Goal: Participate in discussion

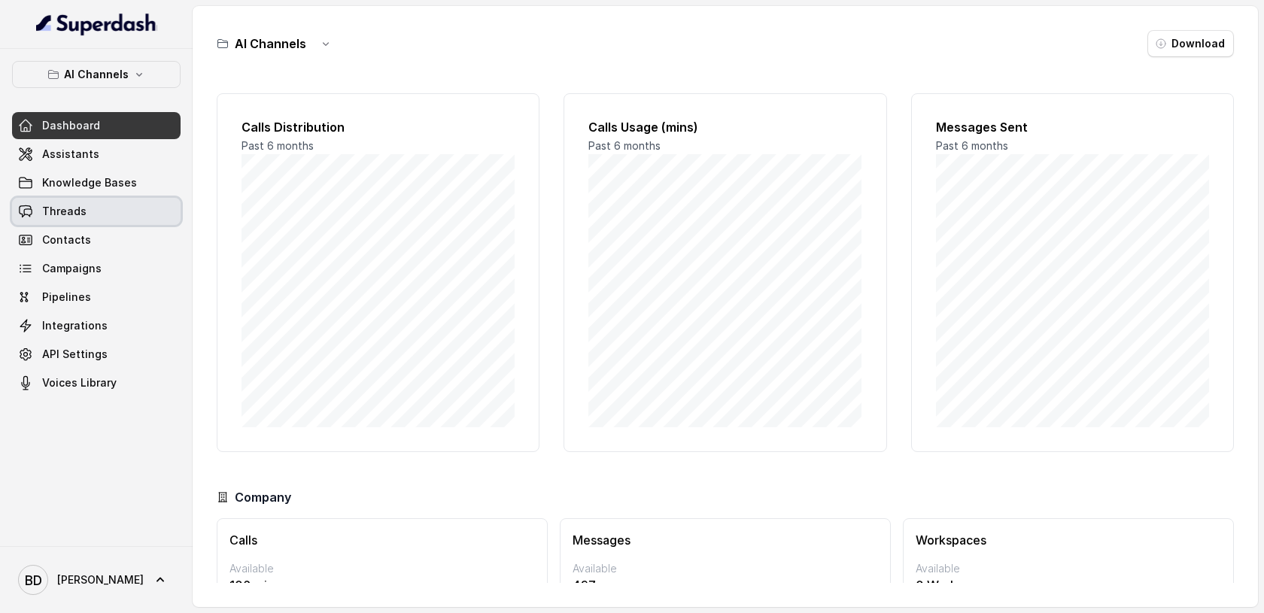
click at [65, 214] on span "Threads" at bounding box center [64, 211] width 44 height 15
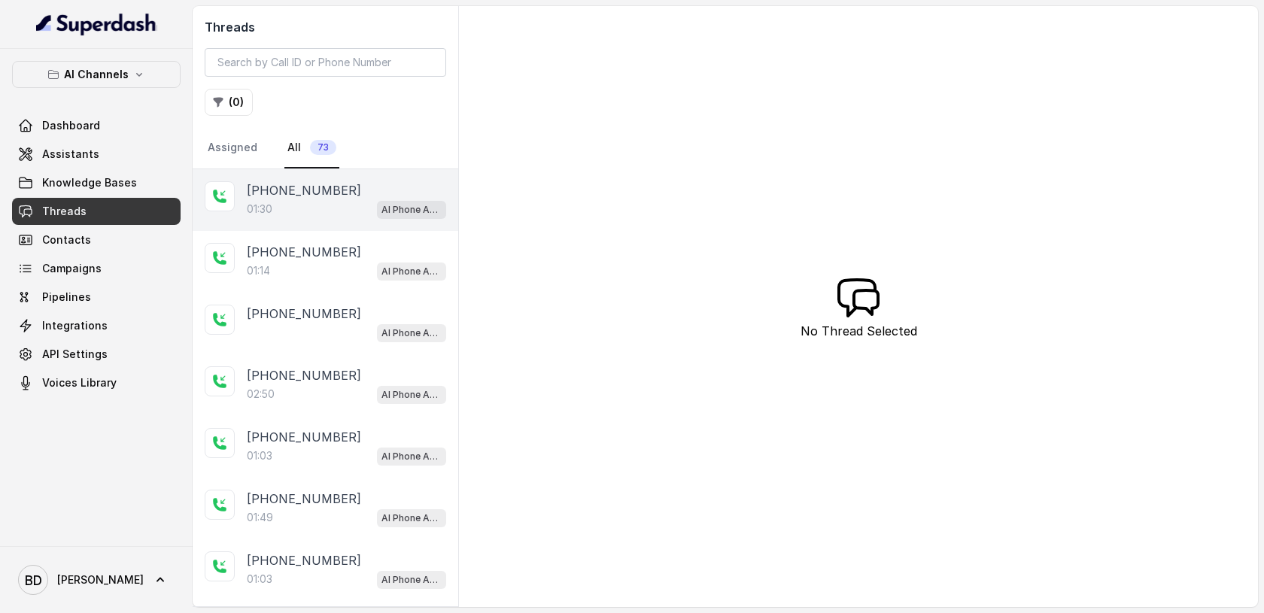
click at [219, 195] on icon at bounding box center [219, 196] width 15 height 15
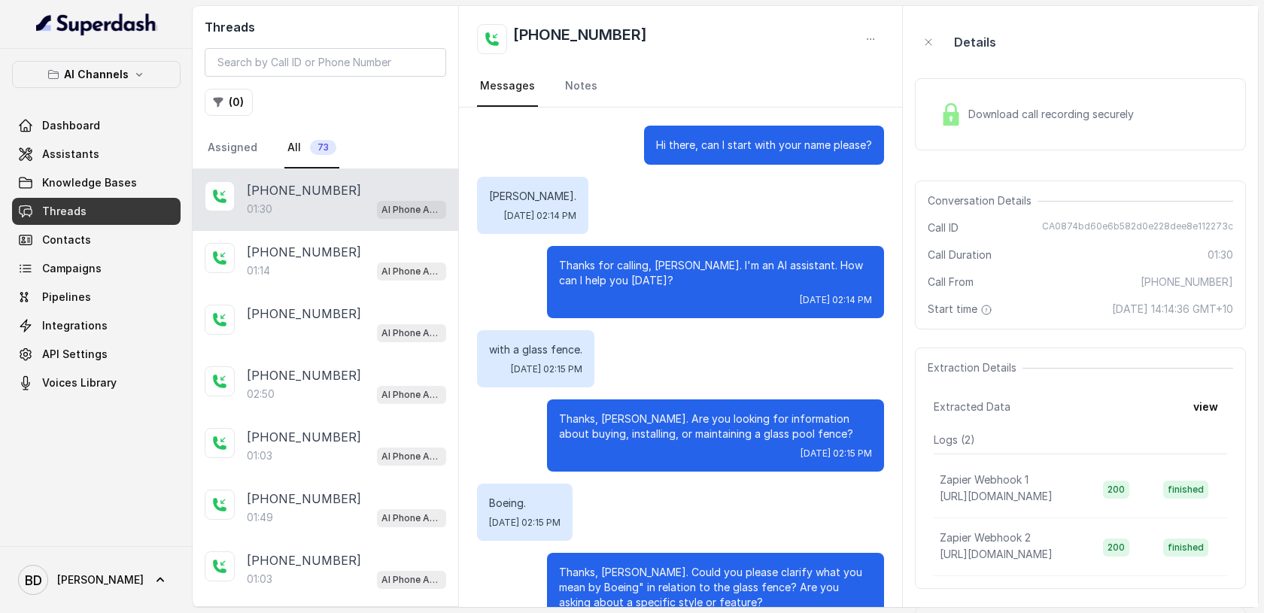
click at [954, 116] on img at bounding box center [950, 114] width 23 height 23
